Goal: Communication & Community: Ask a question

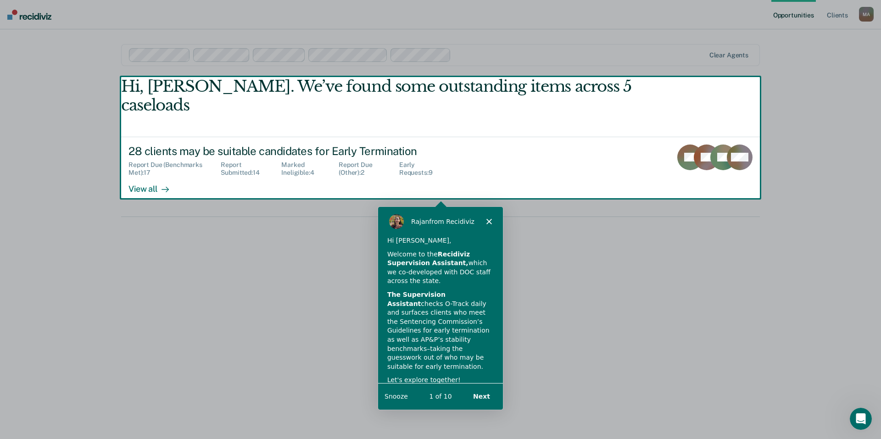
click at [480, 395] on button "Next" at bounding box center [481, 396] width 35 height 19
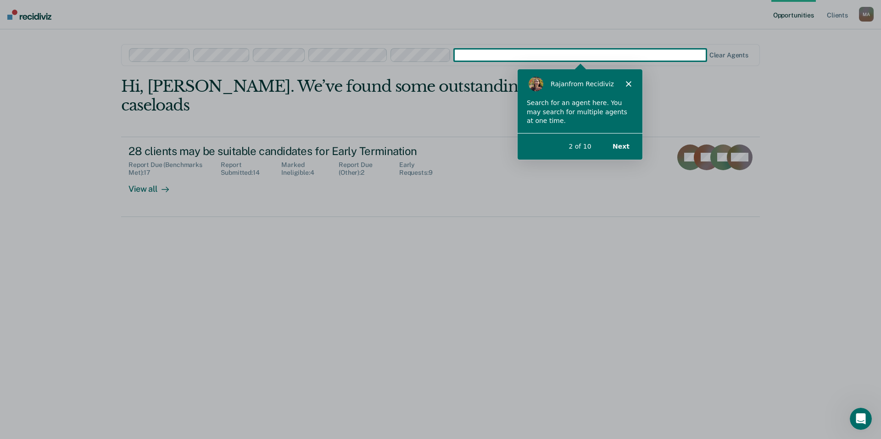
click at [623, 142] on button "Next" at bounding box center [620, 145] width 35 height 19
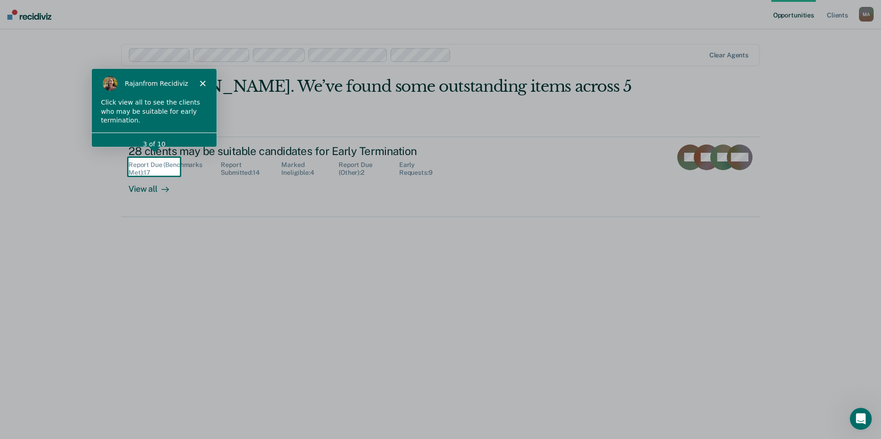
click at [201, 79] on div "[PERSON_NAME] from Recidiviz" at bounding box center [153, 82] width 125 height 29
click at [203, 82] on polygon "Close" at bounding box center [203, 83] width 6 height 6
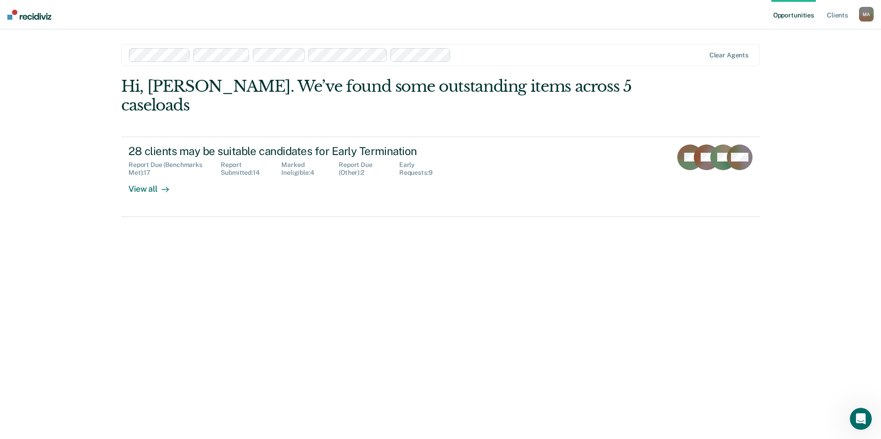
drag, startPoint x: 498, startPoint y: 43, endPoint x: 490, endPoint y: 50, distance: 10.4
click at [498, 44] on main "Clear agents Hi, [PERSON_NAME]. We’ve found some outstanding items across 5 cas…" at bounding box center [440, 223] width 661 height 388
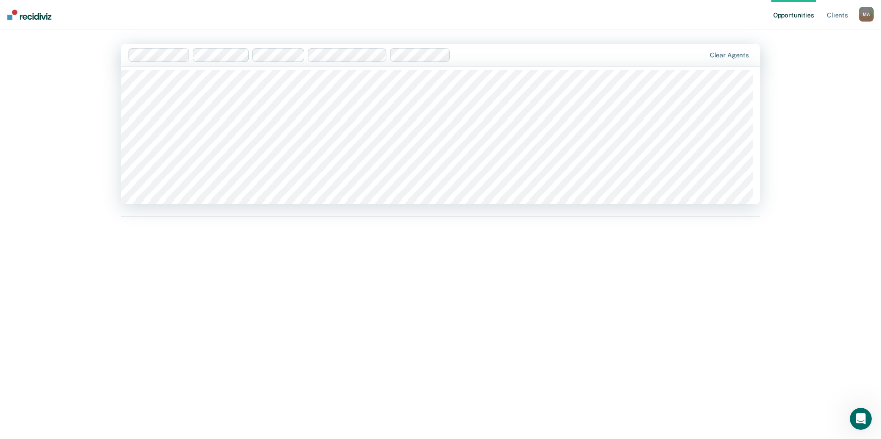
click at [486, 56] on div at bounding box center [579, 55] width 251 height 11
type input "b"
click at [834, 80] on div "Opportunities Client s [PERSON_NAME] M A Profile How it works Log Out 353 resul…" at bounding box center [440, 219] width 881 height 439
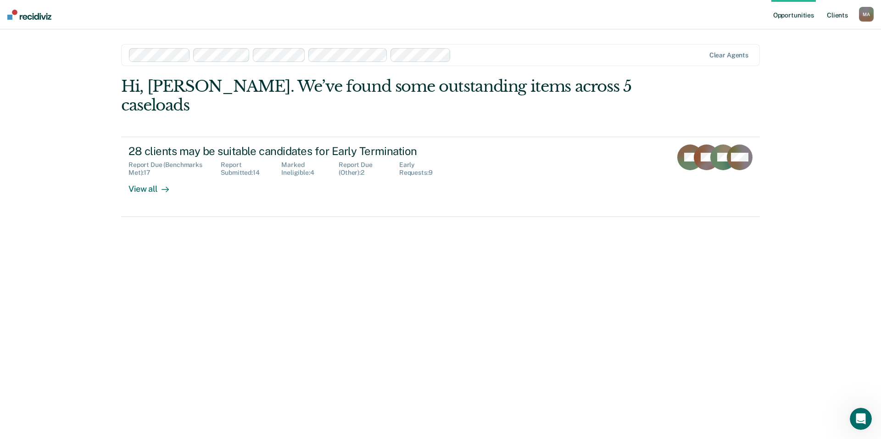
click at [841, 15] on link "Client s" at bounding box center [837, 14] width 25 height 29
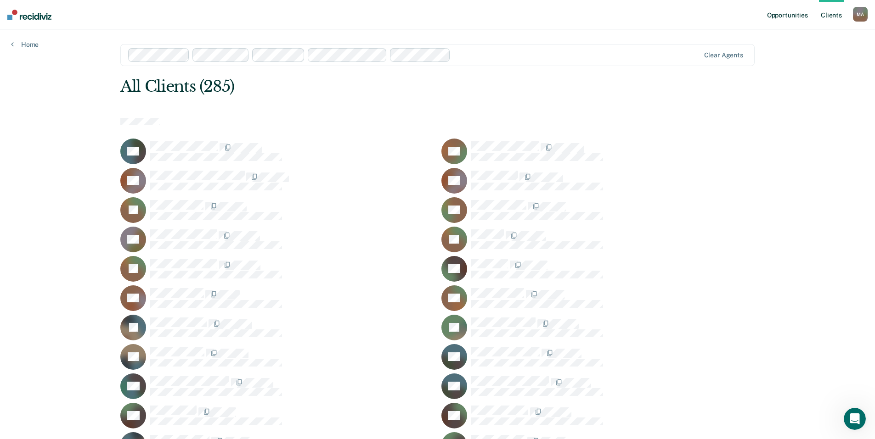
click at [787, 15] on link "Opportunities" at bounding box center [787, 14] width 45 height 29
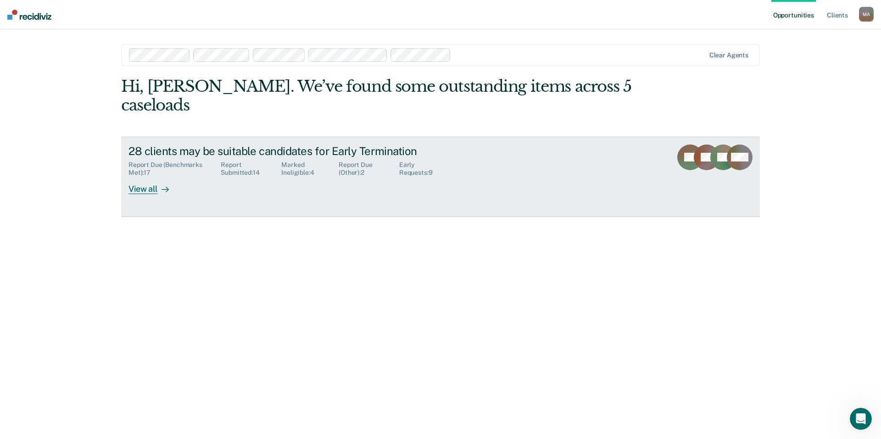
click at [146, 177] on div "View all" at bounding box center [154, 186] width 51 height 18
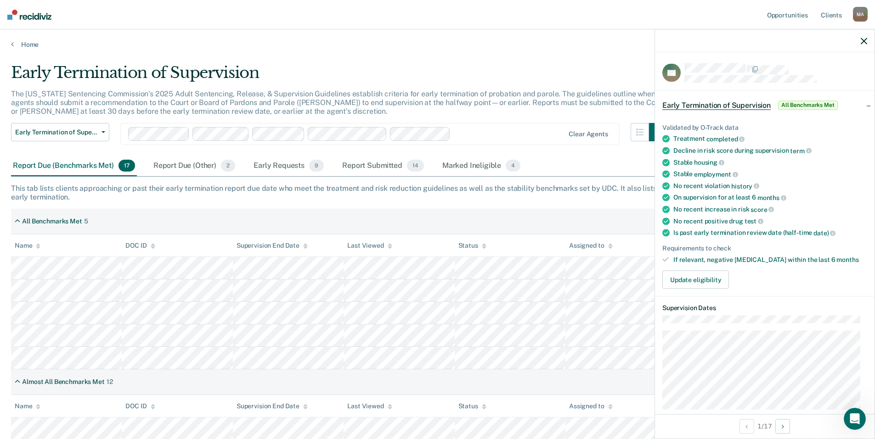
click at [864, 43] on icon "button" at bounding box center [863, 41] width 6 height 6
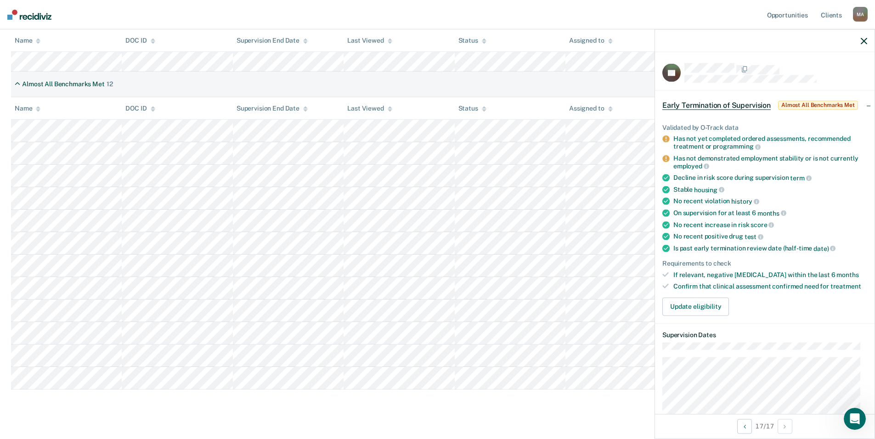
scroll to position [314, 0]
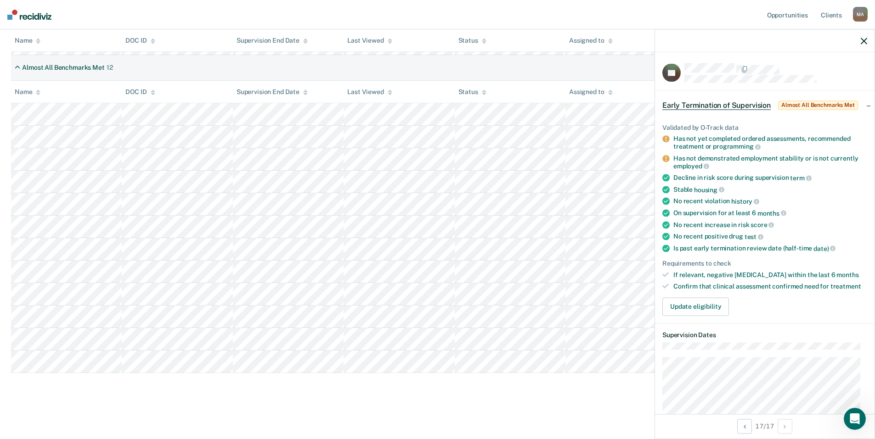
click at [864, 39] on icon "button" at bounding box center [863, 41] width 6 height 6
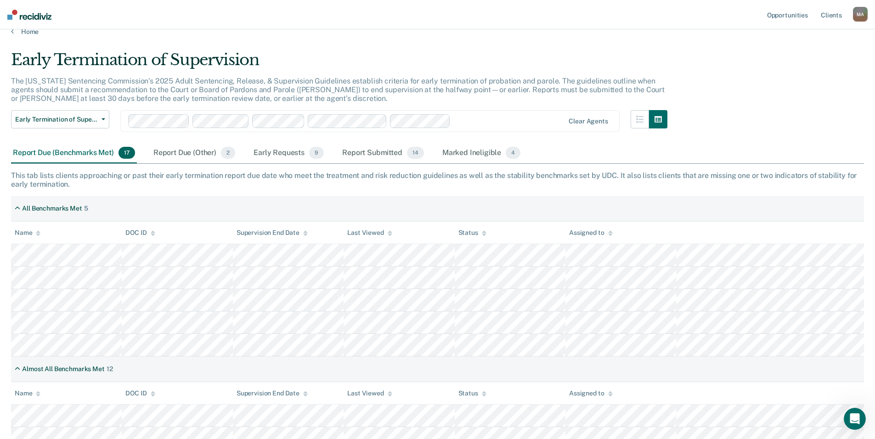
scroll to position [0, 0]
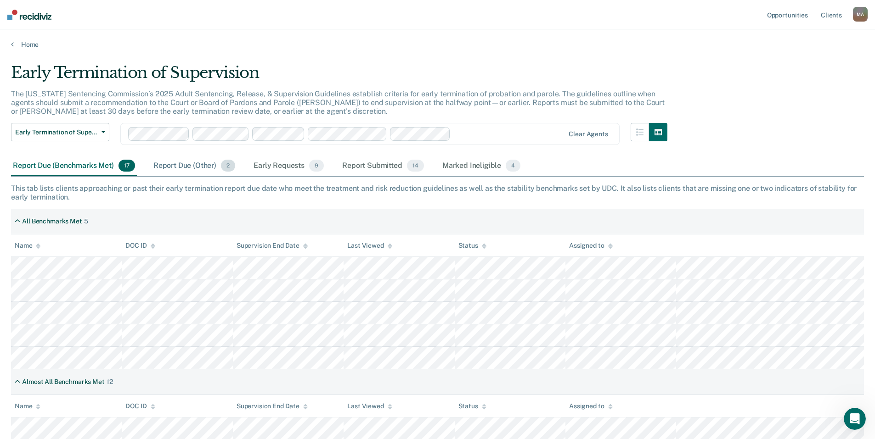
click at [187, 163] on div "Report Due (Other) 2" at bounding box center [193, 166] width 85 height 20
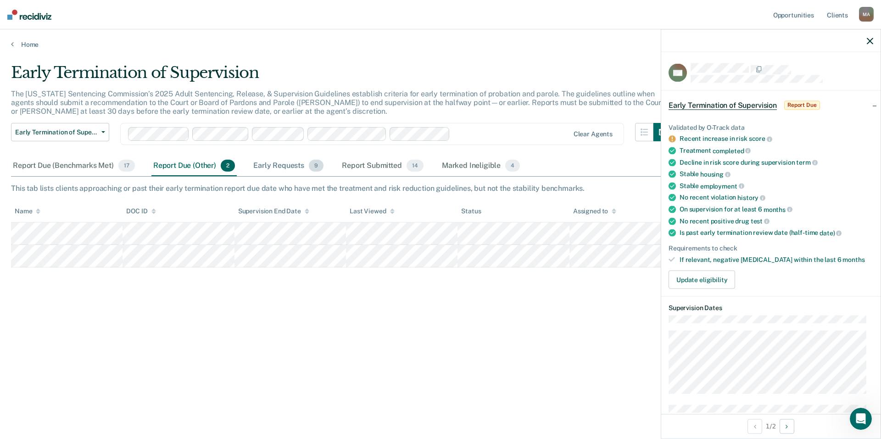
click at [297, 159] on div "Early Requests 9" at bounding box center [289, 166] width 74 height 20
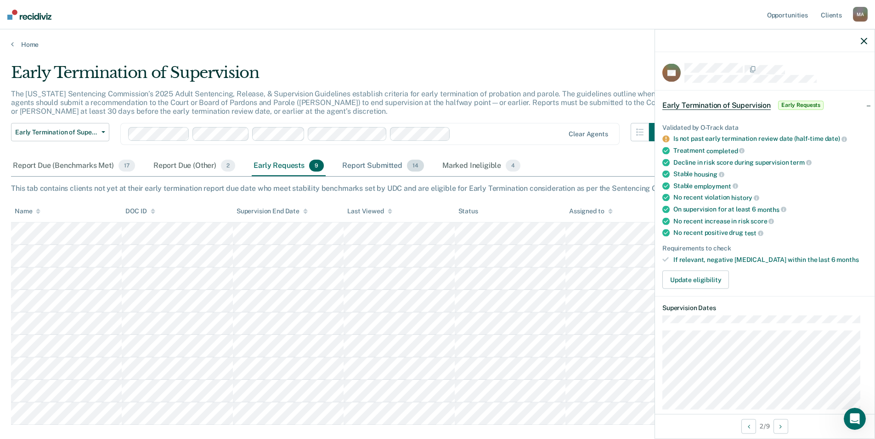
click at [378, 166] on div "Report Submitted 14" at bounding box center [382, 166] width 85 height 20
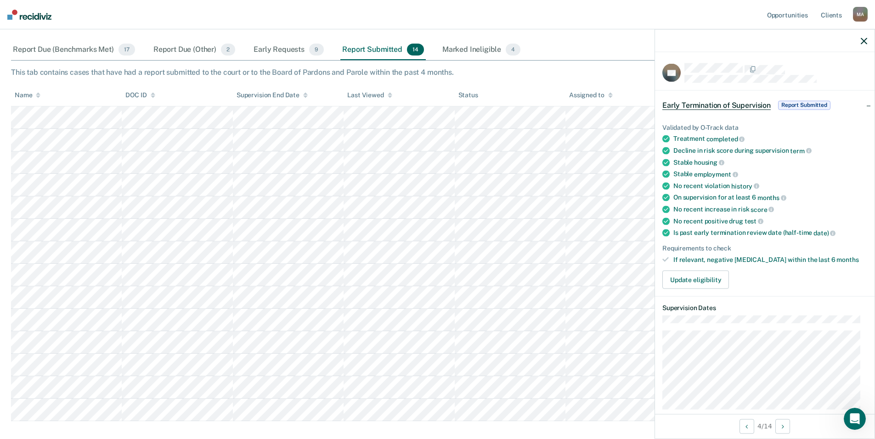
scroll to position [138, 0]
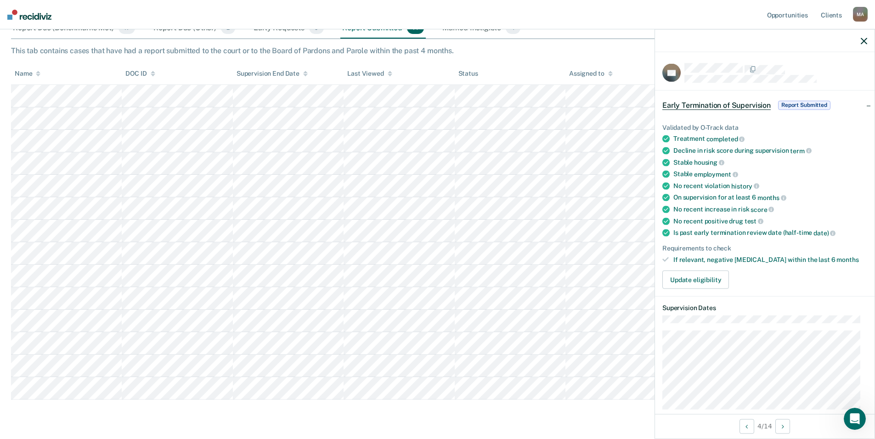
click at [375, 202] on tbody at bounding box center [437, 242] width 852 height 315
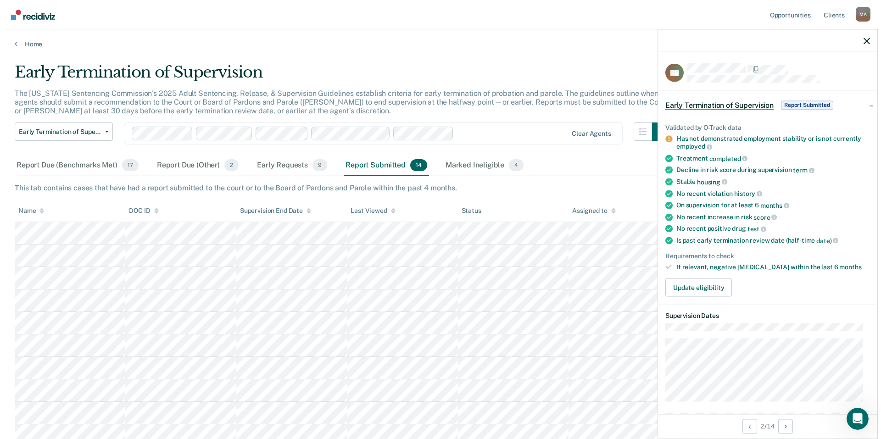
scroll to position [0, 0]
click at [468, 167] on div "Marked Ineligible 4" at bounding box center [481, 166] width 82 height 20
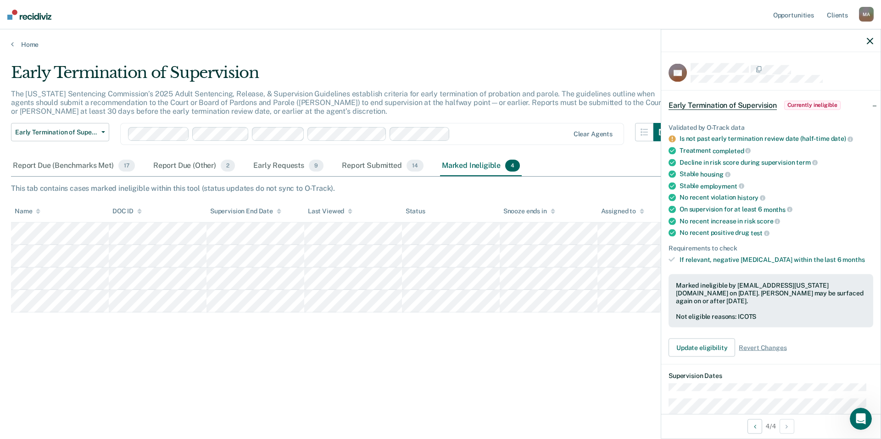
click at [870, 41] on icon "button" at bounding box center [870, 41] width 6 height 6
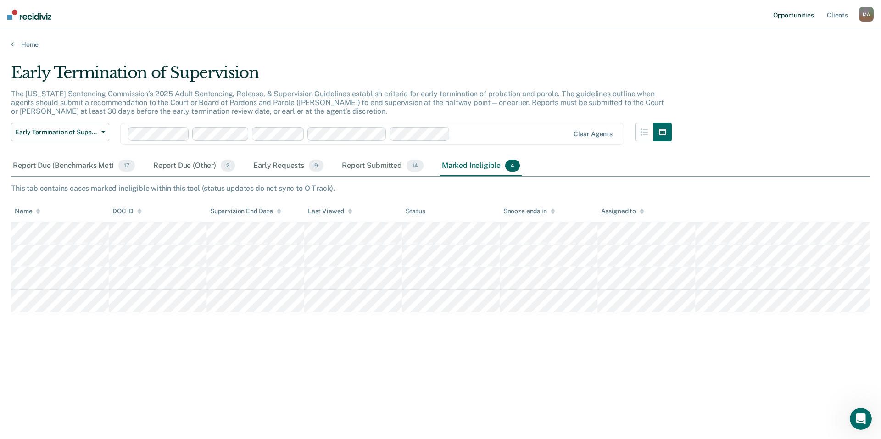
click at [781, 17] on link "Opportunities" at bounding box center [794, 14] width 45 height 29
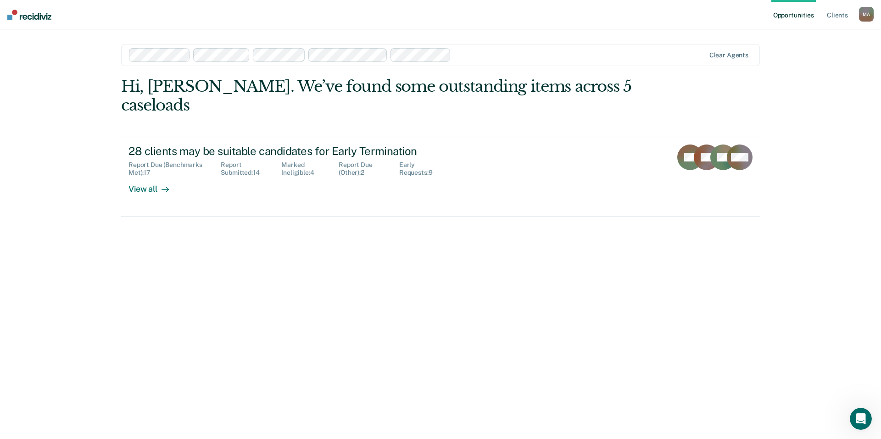
click at [30, 16] on img at bounding box center [29, 15] width 44 height 10
click at [869, 12] on div "M A" at bounding box center [866, 14] width 15 height 15
click at [630, 40] on main "Clear agents Hi, [PERSON_NAME]. We’ve found some outstanding items across 5 cas…" at bounding box center [440, 223] width 661 height 388
click at [859, 419] on icon "Open Intercom Messenger" at bounding box center [859, 417] width 15 height 15
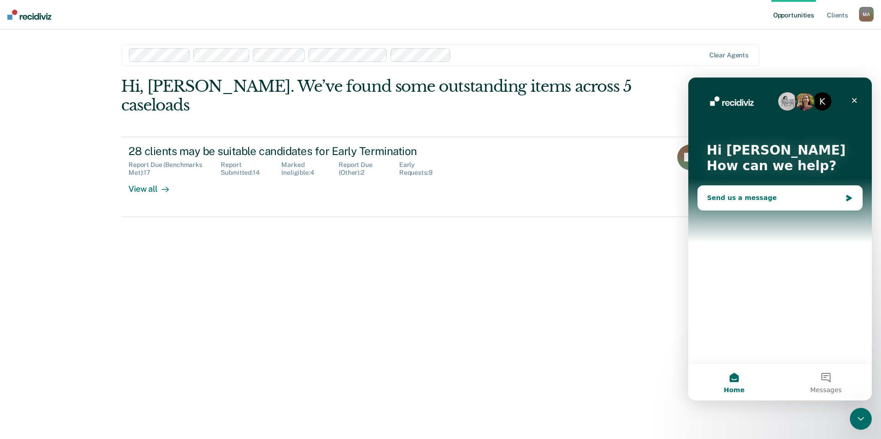
click at [728, 197] on div "Send us a message" at bounding box center [774, 198] width 135 height 10
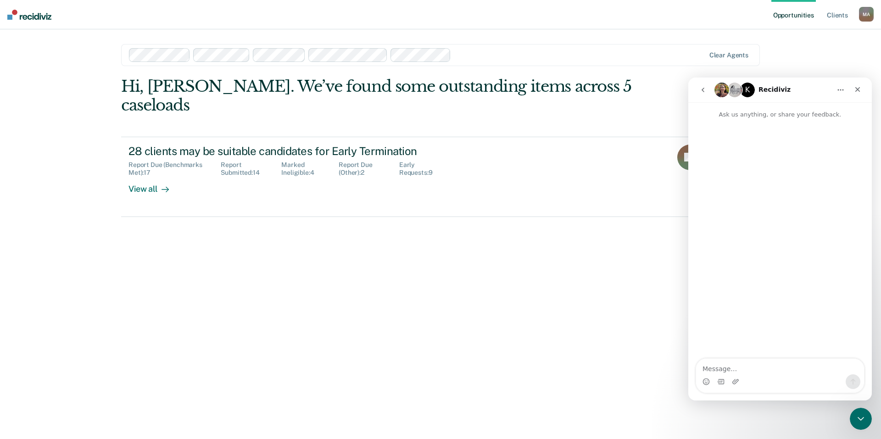
click at [723, 89] on img "Intercom messenger" at bounding box center [722, 90] width 15 height 15
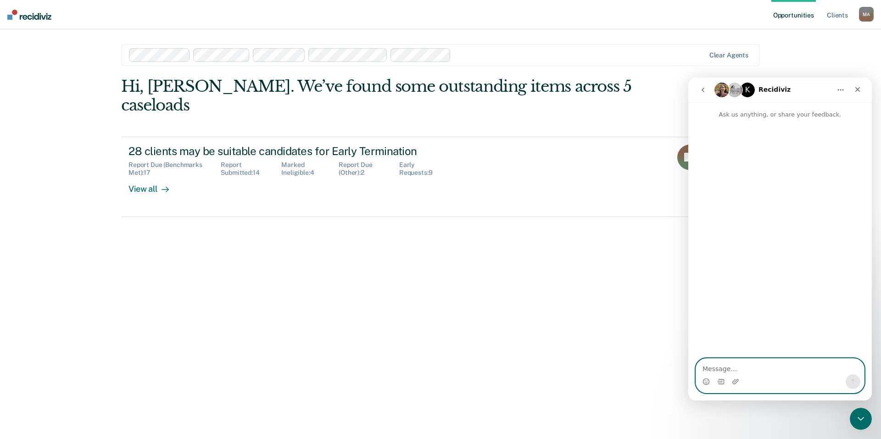
click at [770, 370] on textarea "Message…" at bounding box center [780, 367] width 168 height 16
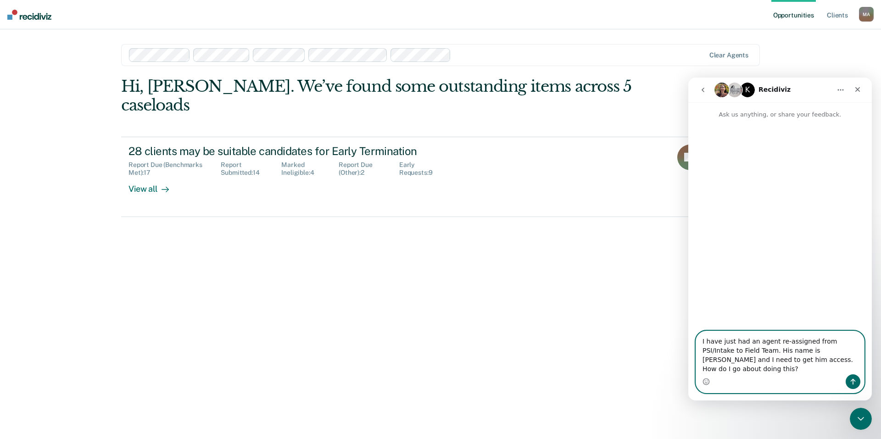
type textarea "I have just had an agent re-assigned from PSI/Intake to Field Team. His name is…"
click at [853, 381] on icon "Send a message…" at bounding box center [853, 381] width 7 height 7
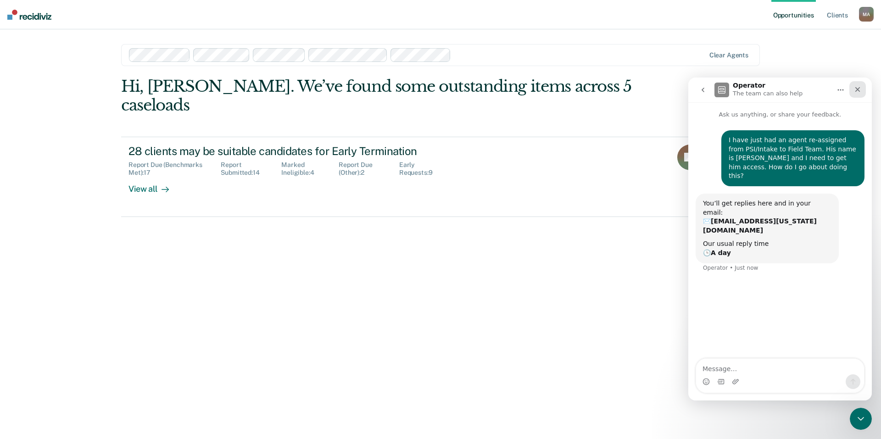
click at [861, 92] on icon "Close" at bounding box center [857, 89] width 7 height 7
